Goal: Transaction & Acquisition: Purchase product/service

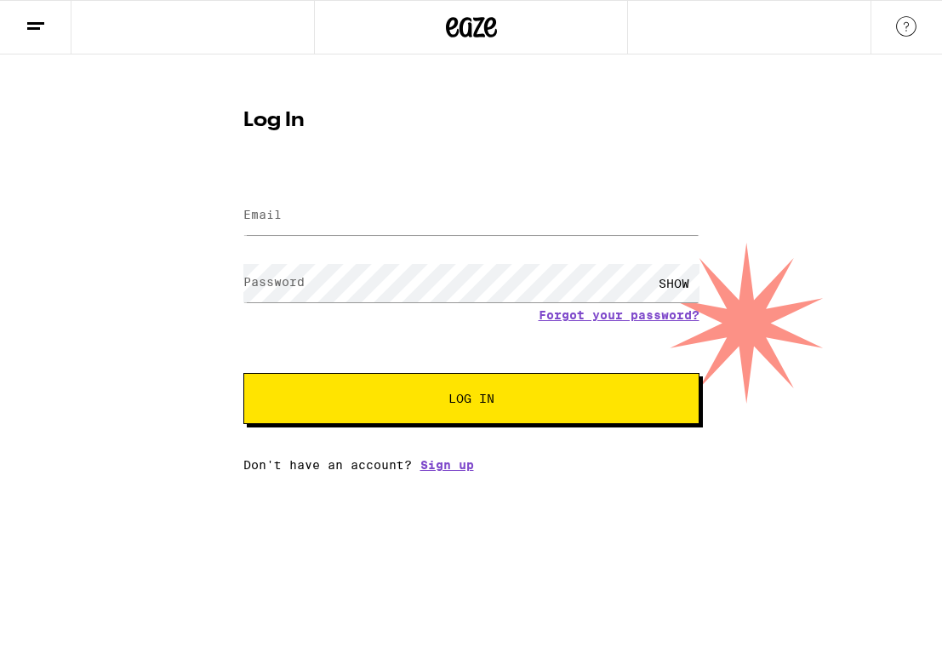
click at [280, 213] on label "Email" at bounding box center [262, 215] width 38 height 14
click at [302, 218] on input "Email" at bounding box center [471, 216] width 456 height 38
type input "[EMAIL_ADDRESS][DOMAIN_NAME]"
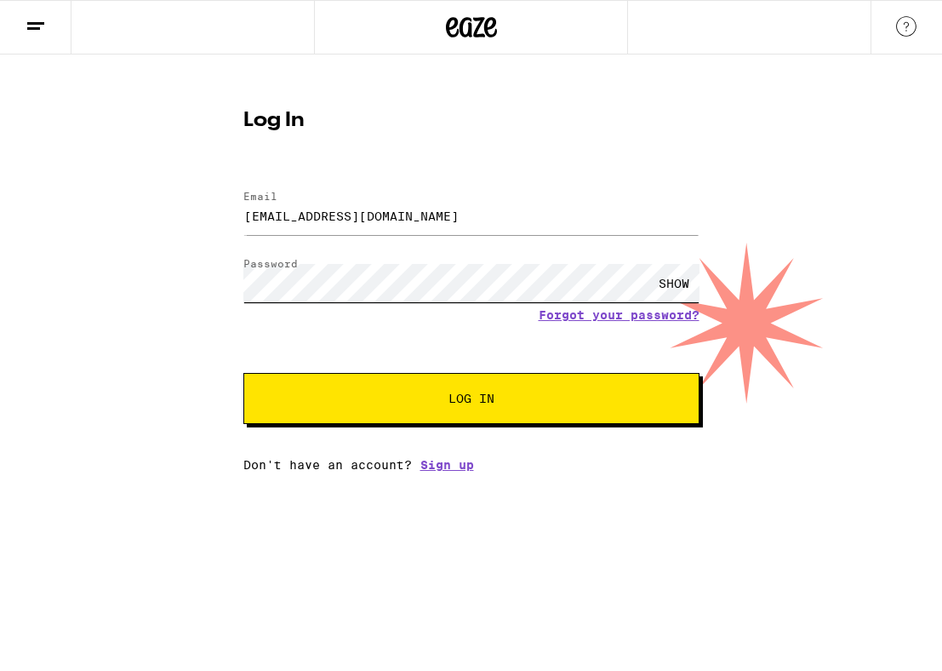
click at [471, 400] on button "Log In" at bounding box center [471, 398] width 456 height 51
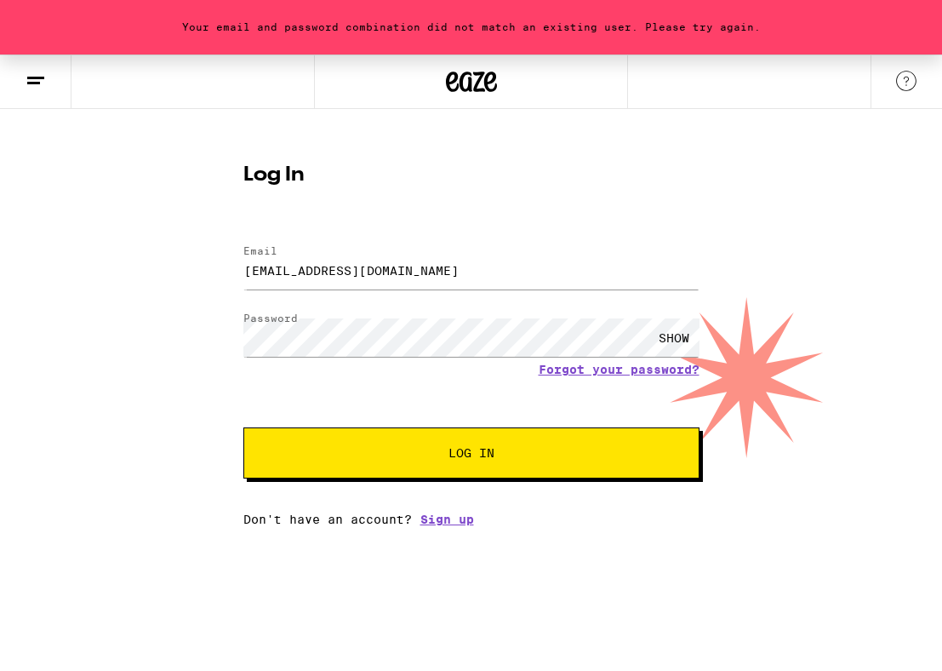
click at [671, 340] on div "SHOW" at bounding box center [674, 337] width 51 height 38
click at [425, 444] on button "Log In" at bounding box center [471, 452] width 456 height 51
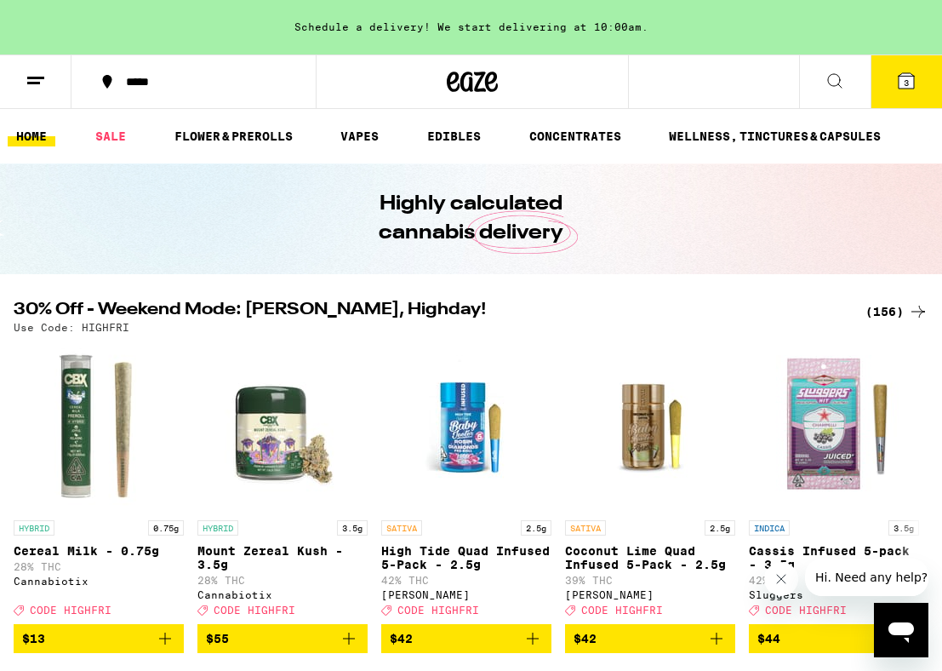
click at [909, 79] on span "3" at bounding box center [906, 82] width 5 height 10
